Goal: Check status: Check status

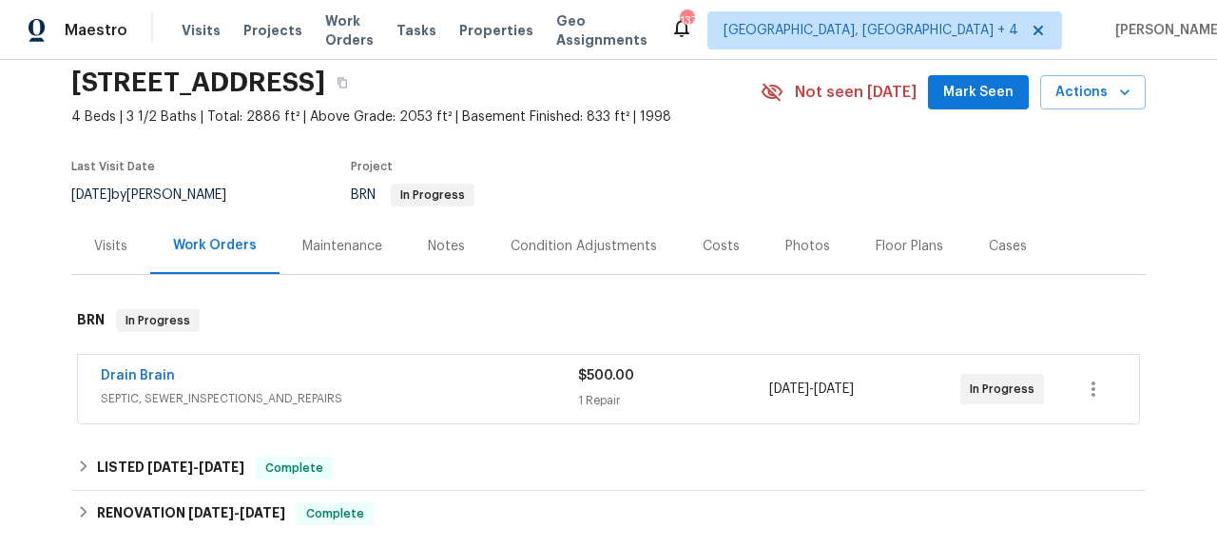
click at [392, 374] on div "Drain Brain" at bounding box center [339, 377] width 477 height 23
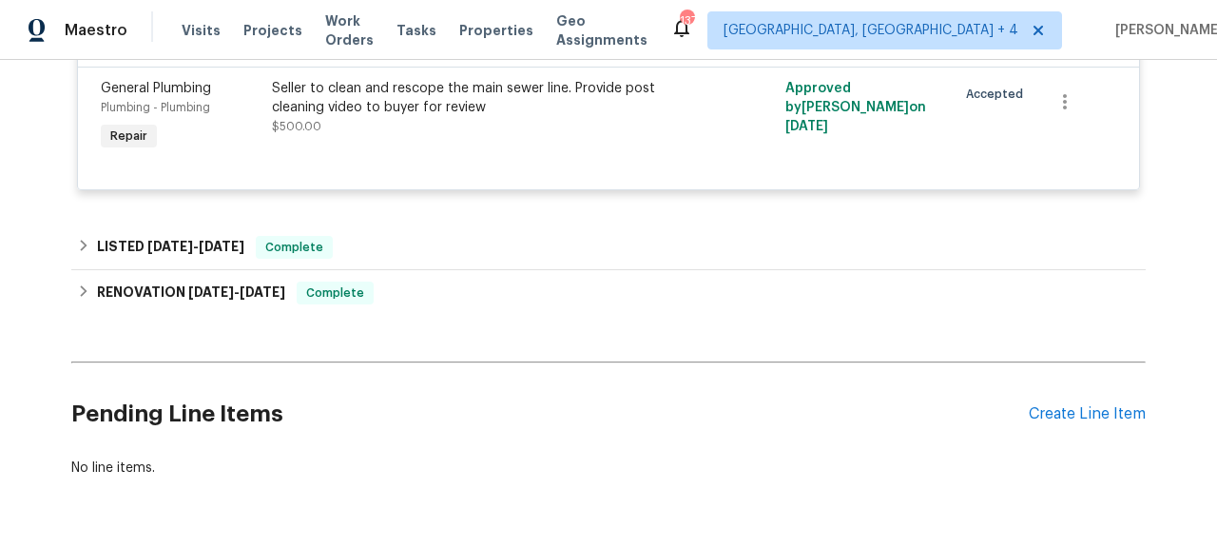
scroll to position [242, 0]
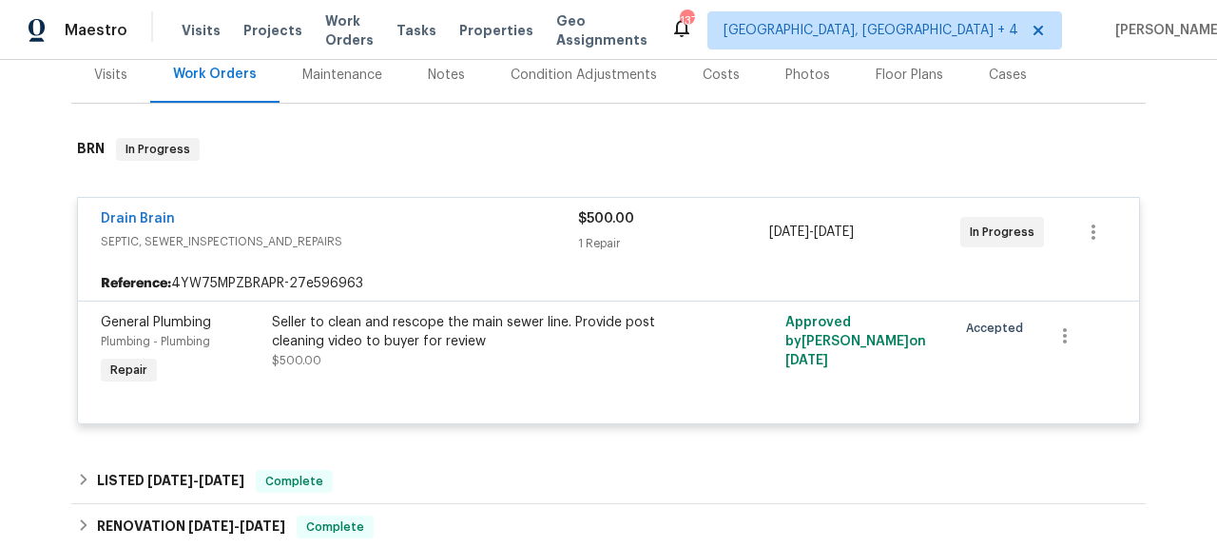
click at [129, 206] on div "Drain Brain SEPTIC, SEWER_INSPECTIONS_AND_REPAIRS $500.00 1 Repair [DATE] - [DA…" at bounding box center [608, 232] width 1061 height 68
click at [157, 215] on link "Drain Brain" at bounding box center [138, 218] width 74 height 13
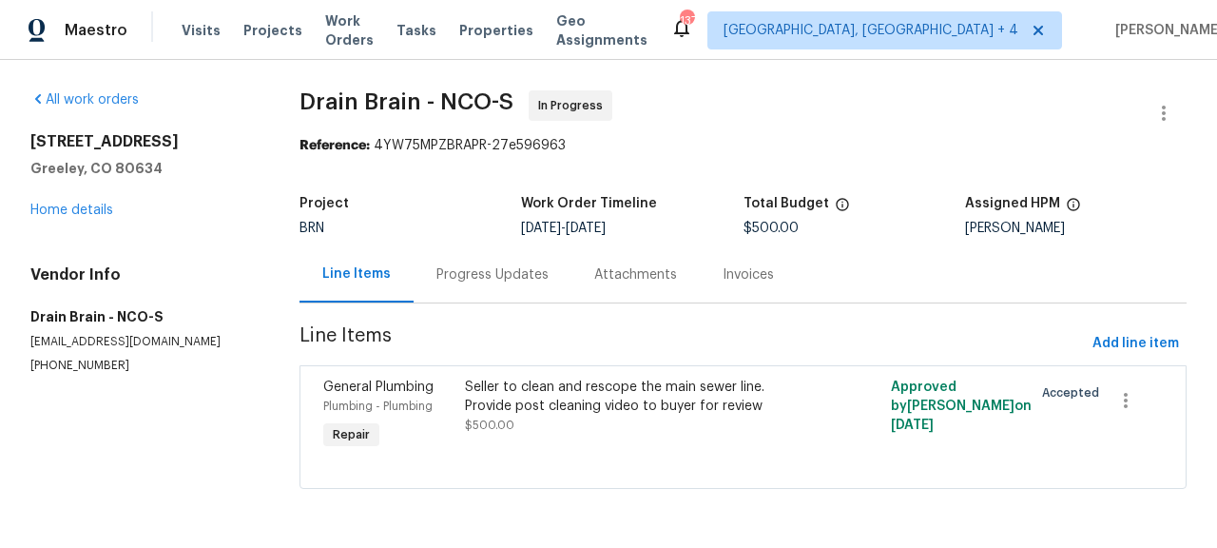
click at [660, 275] on div "Attachments" at bounding box center [635, 274] width 83 height 19
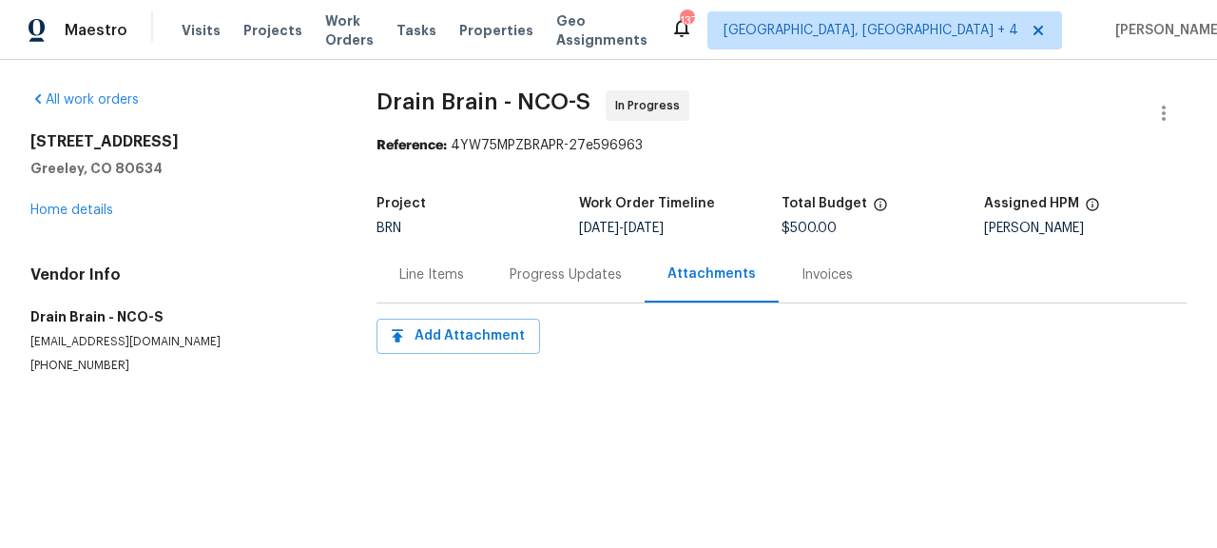
click at [487, 286] on div "Progress Updates" at bounding box center [566, 274] width 158 height 56
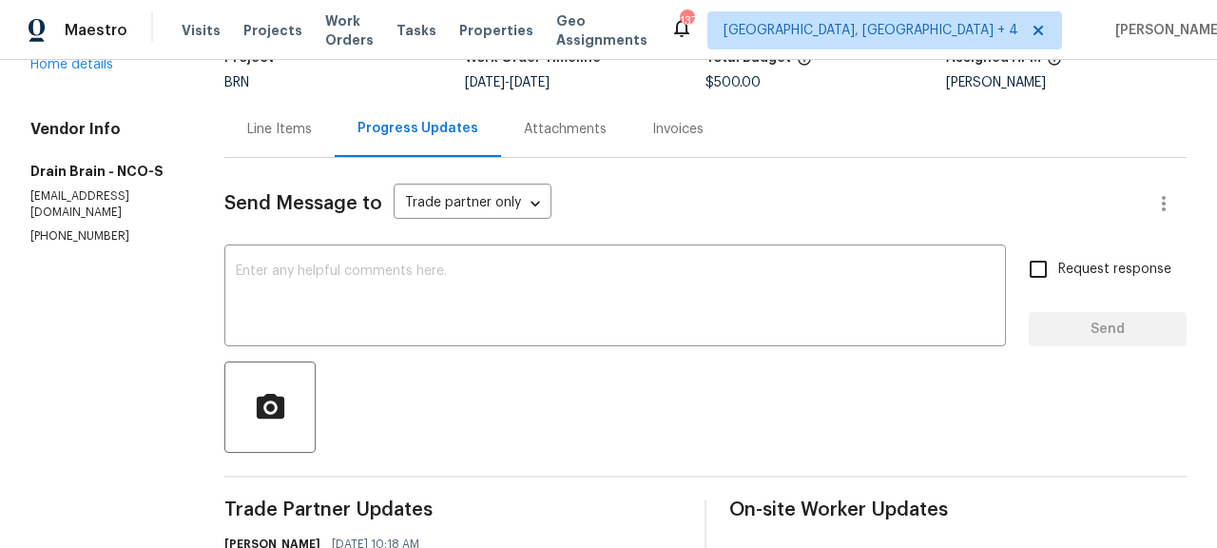
scroll to position [384, 0]
